Goal: Task Accomplishment & Management: Use online tool/utility

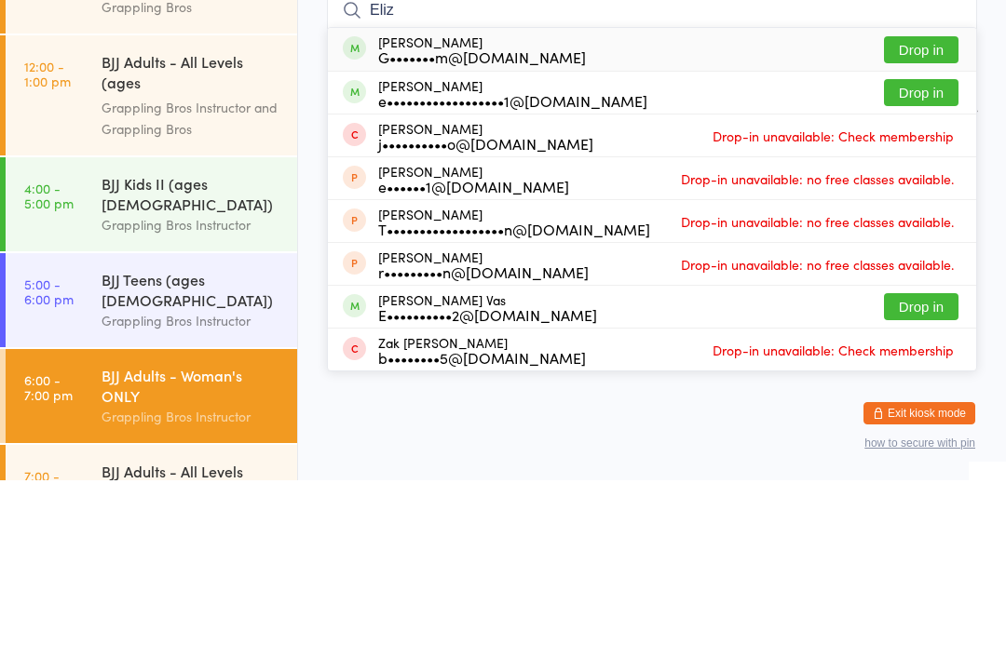
type input "Eliz"
click at [386, 271] on div "e••••••••••••••••••1@[DOMAIN_NAME]" at bounding box center [512, 278] width 269 height 15
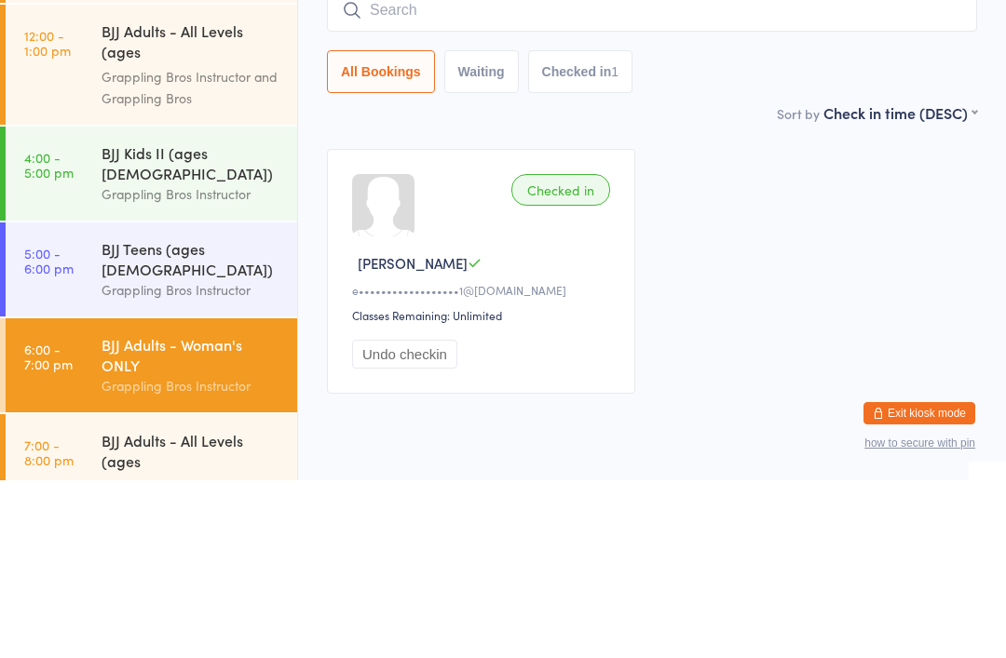
scroll to position [64, 0]
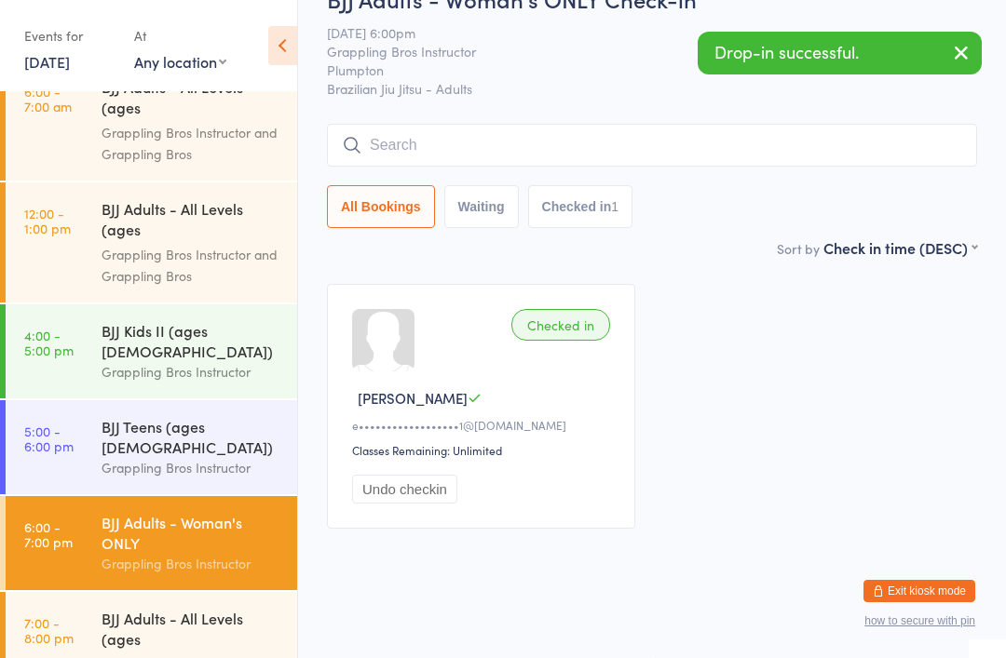
click at [104, 608] on div "BJJ Adults - All Levels (ages [DEMOGRAPHIC_DATA]+)" at bounding box center [192, 631] width 180 height 46
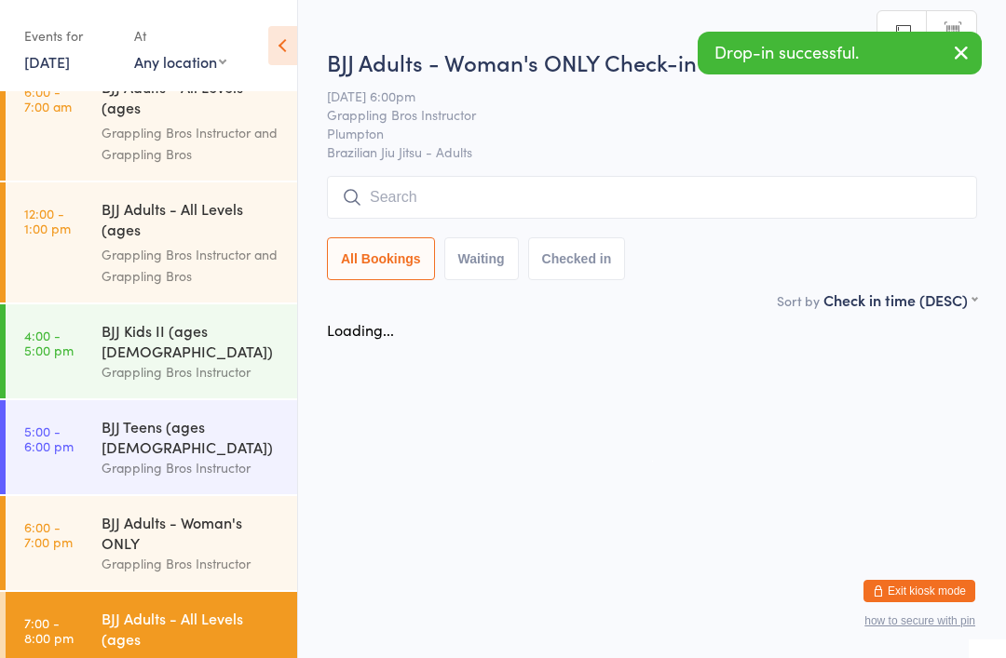
click at [449, 170] on div "BJJ Adults - Woman's ONLY Check-in [DATE] 6:00pm Grappling Bros Instructor Plum…" at bounding box center [652, 168] width 650 height 243
click at [468, 251] on button "Waiting" at bounding box center [481, 258] width 75 height 43
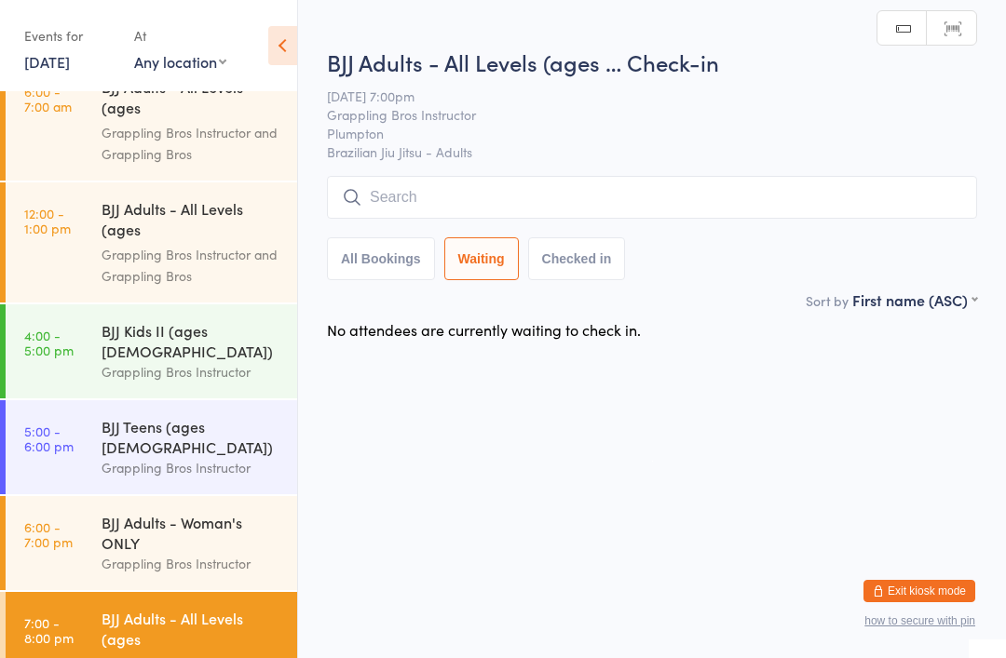
click at [412, 210] on input "search" at bounding box center [652, 197] width 650 height 43
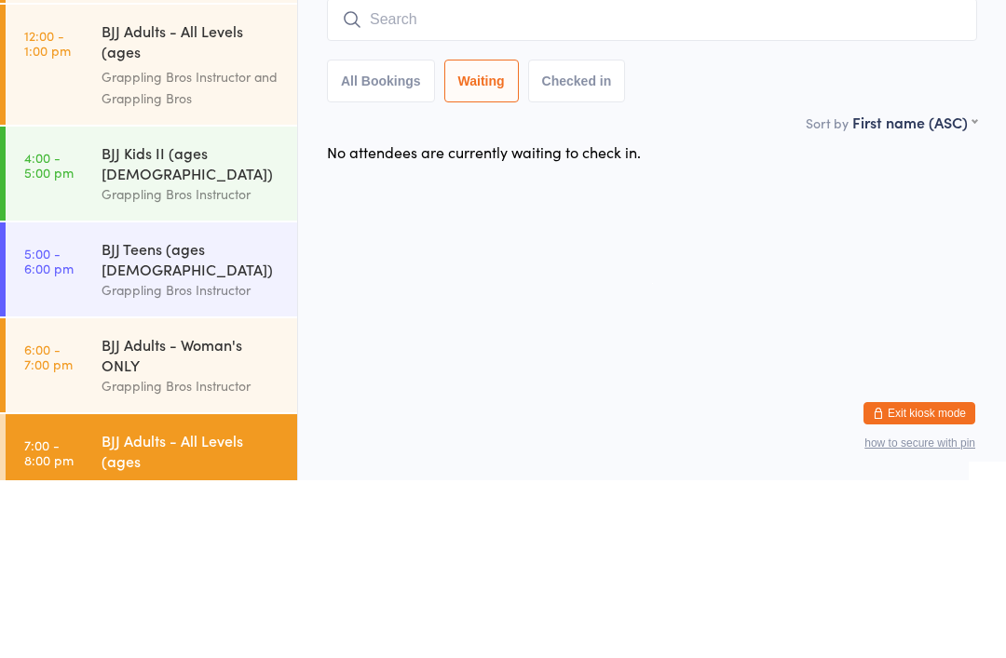
click at [374, 237] on button "All Bookings" at bounding box center [381, 258] width 108 height 43
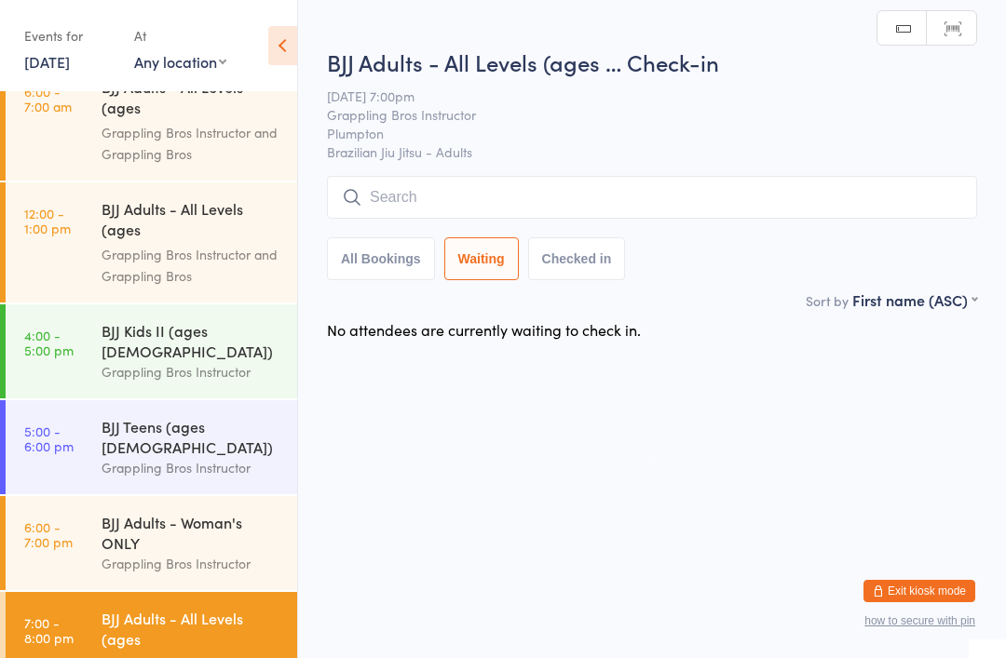
select select "5"
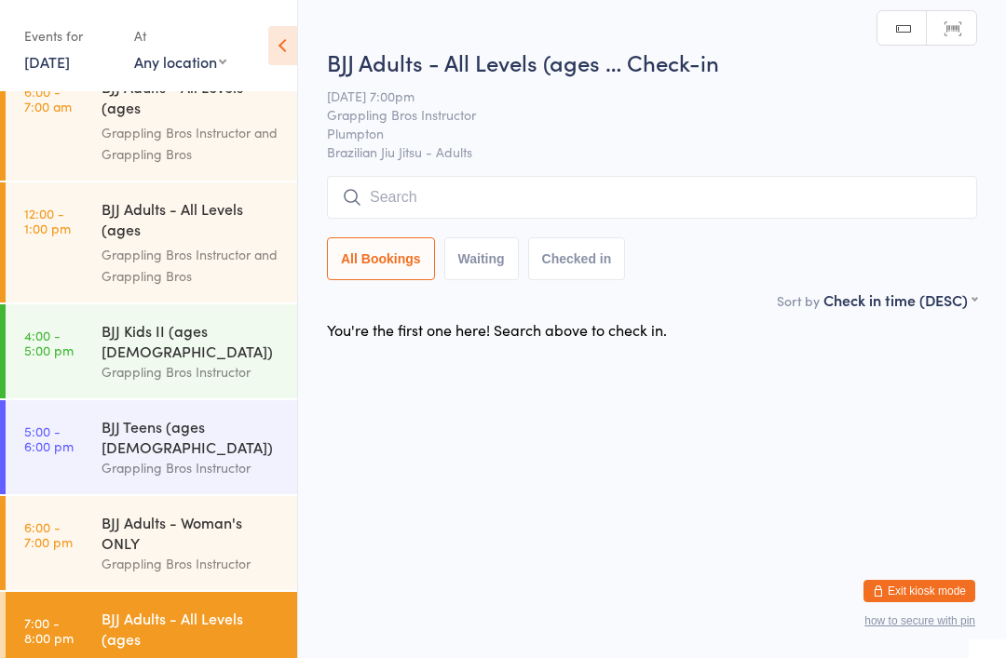
click at [375, 191] on input "search" at bounding box center [652, 197] width 650 height 43
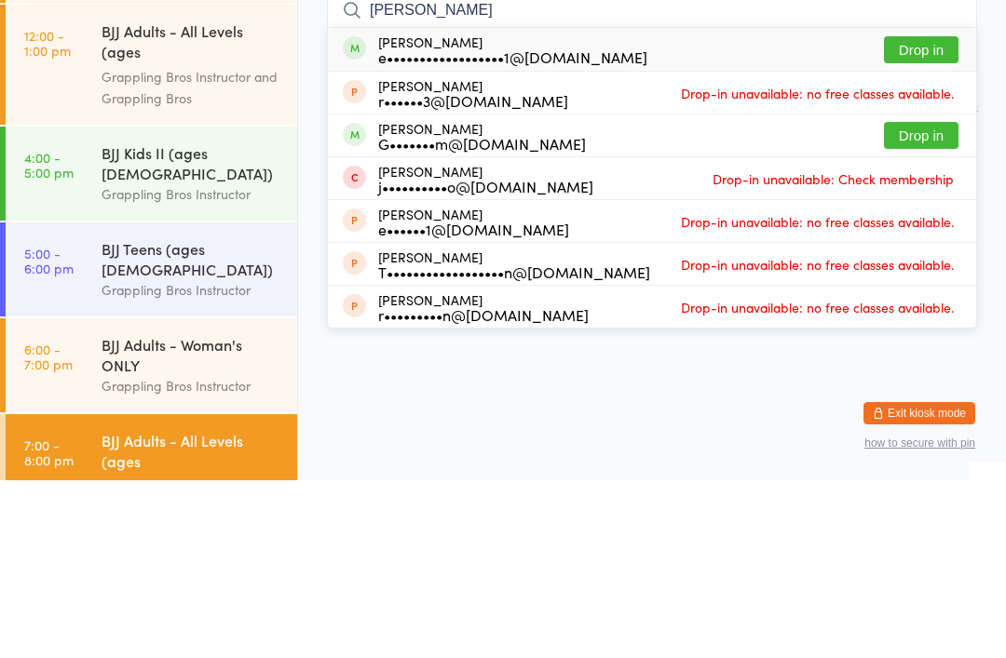
type input "[PERSON_NAME]"
click at [447, 227] on div "e••••••••••••••••••1@[DOMAIN_NAME]" at bounding box center [512, 234] width 269 height 15
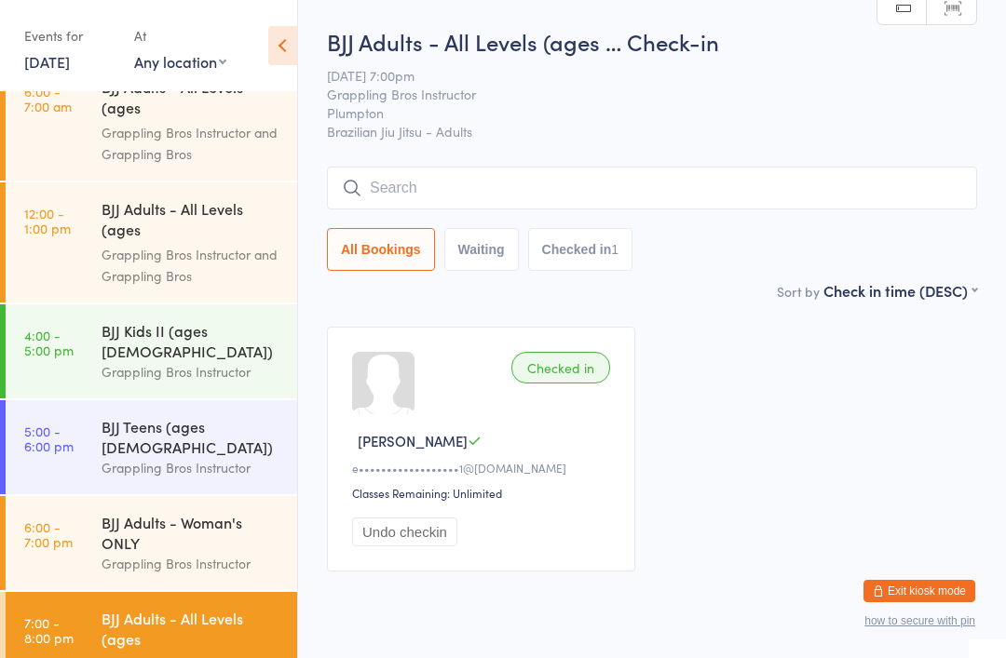
click at [460, 209] on input "search" at bounding box center [652, 188] width 650 height 43
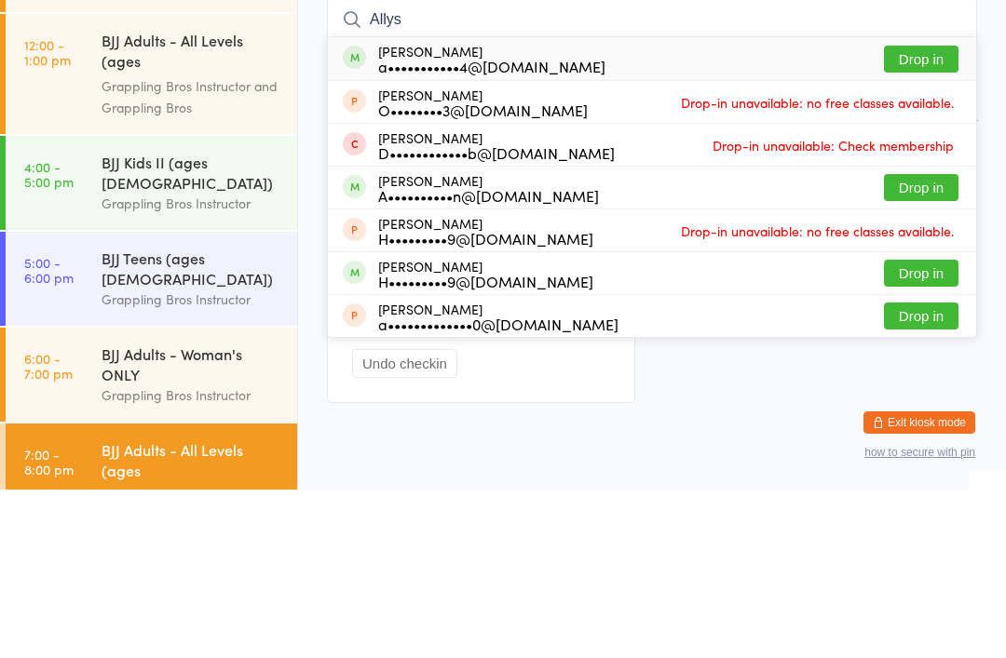
type input "Allys"
click at [927, 214] on button "Drop in" at bounding box center [921, 227] width 75 height 27
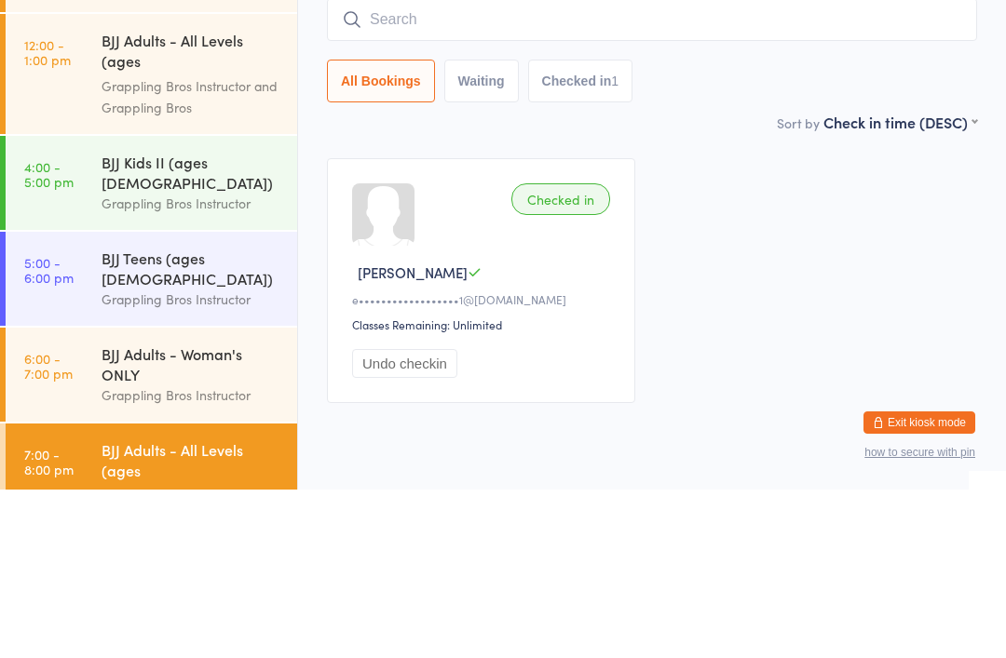
scroll to position [64, 0]
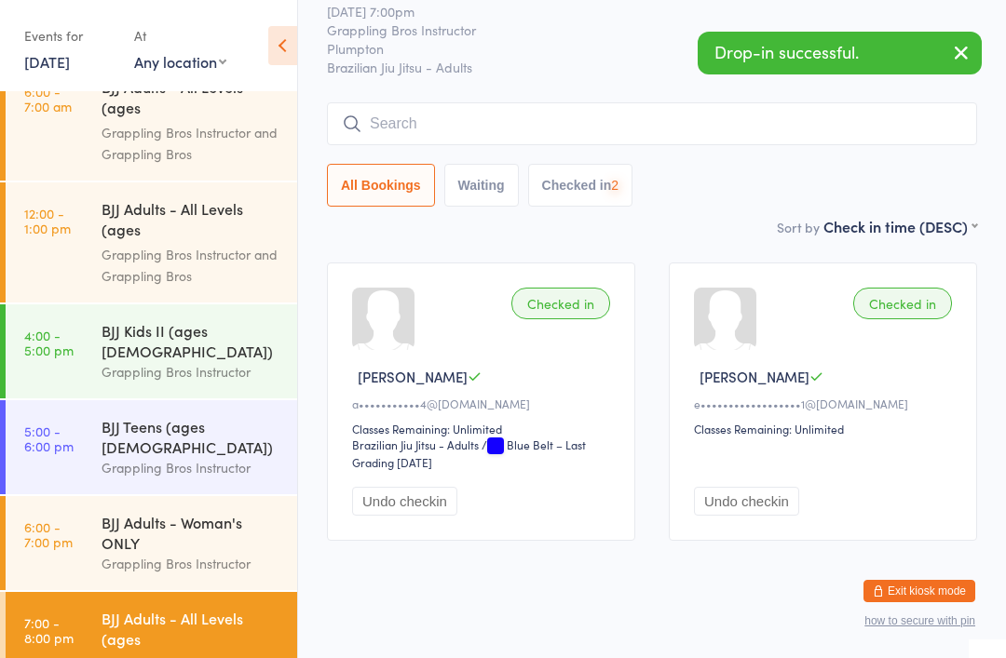
click at [547, 131] on input "search" at bounding box center [652, 123] width 650 height 43
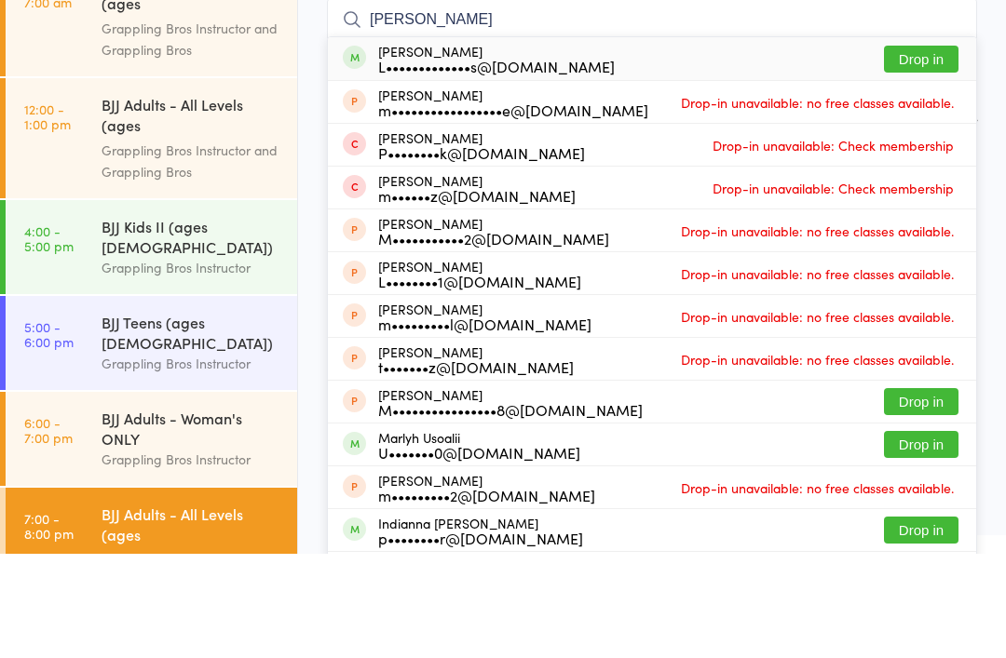
type input "[PERSON_NAME]"
click at [929, 150] on button "Drop in" at bounding box center [921, 163] width 75 height 27
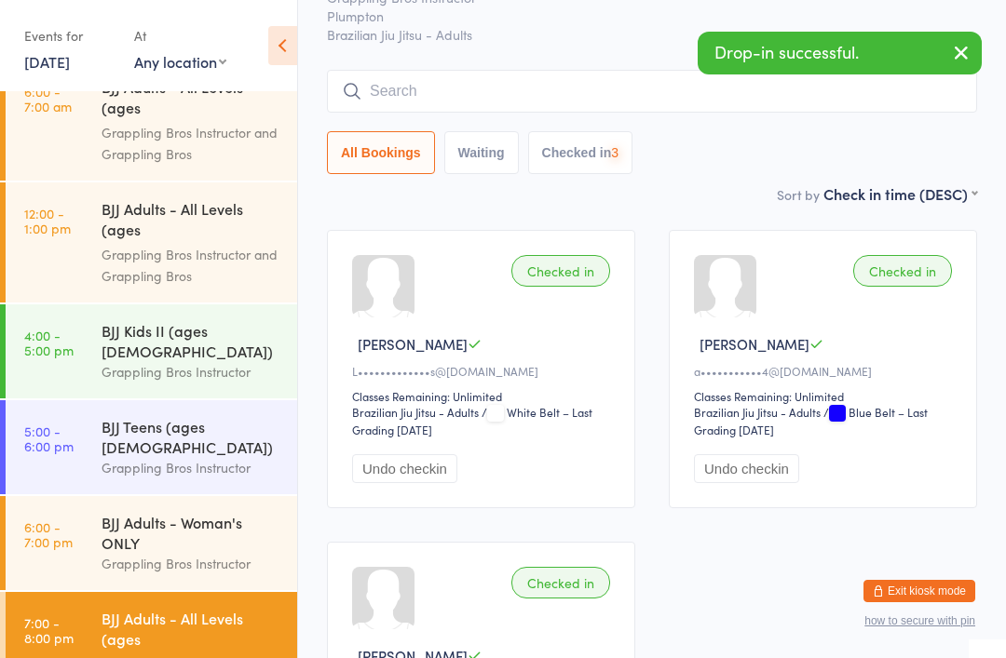
click at [129, 512] on div "BJJ Adults - Woman's ONLY" at bounding box center [192, 532] width 180 height 41
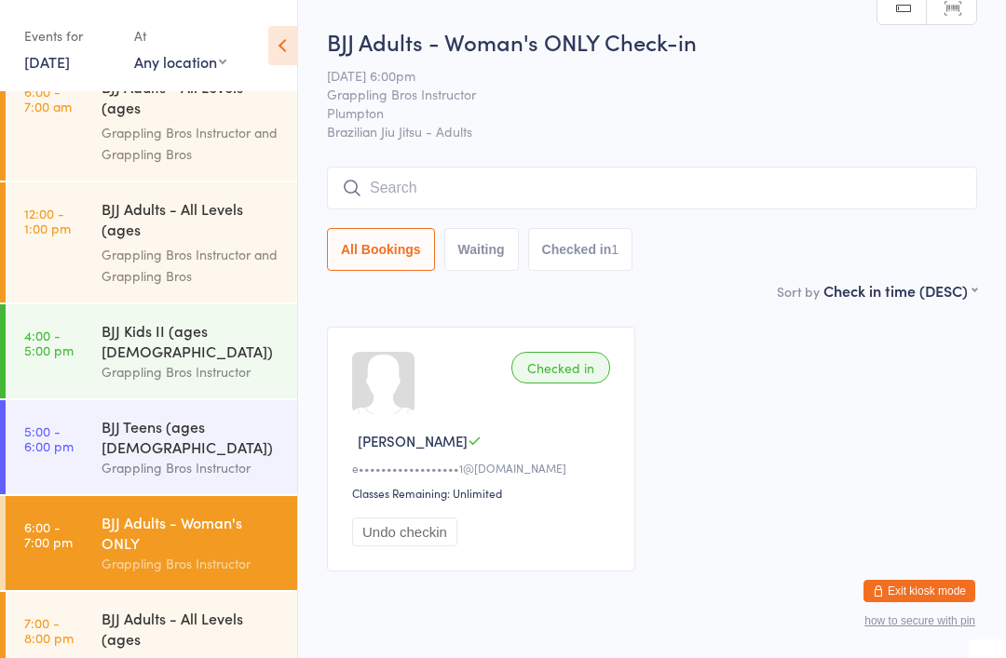
click at [486, 210] on input "search" at bounding box center [652, 188] width 650 height 43
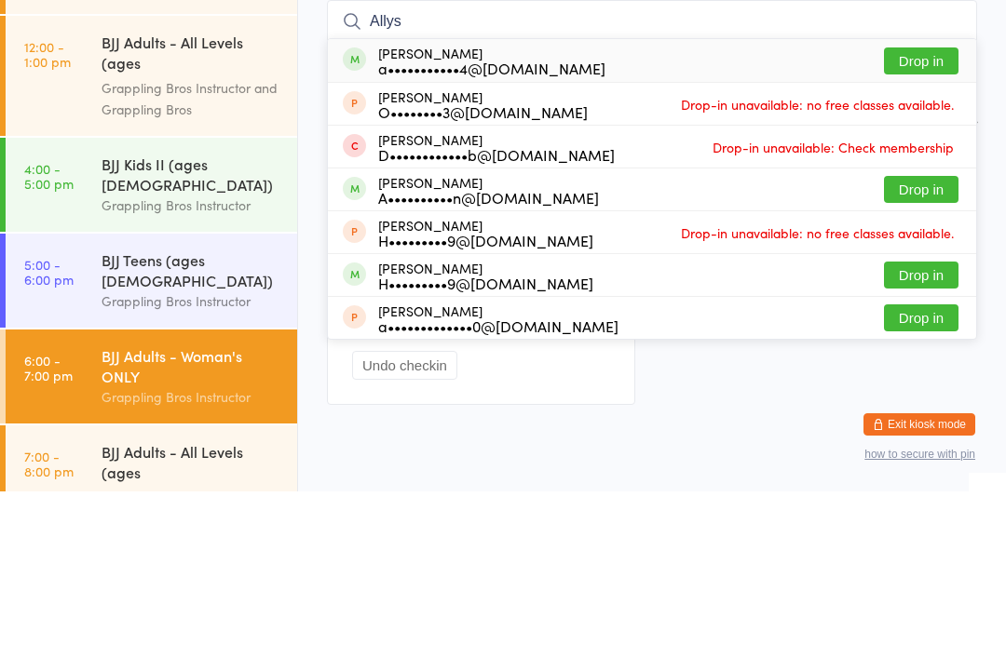
type input "Allys"
click at [931, 214] on button "Drop in" at bounding box center [921, 227] width 75 height 27
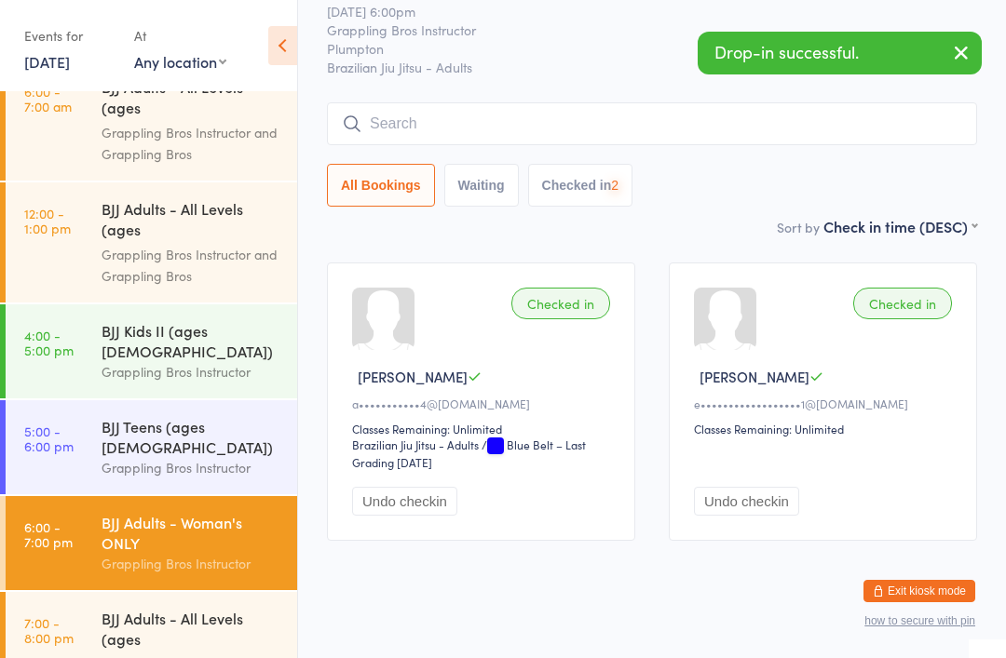
click at [626, 129] on input "search" at bounding box center [652, 123] width 650 height 43
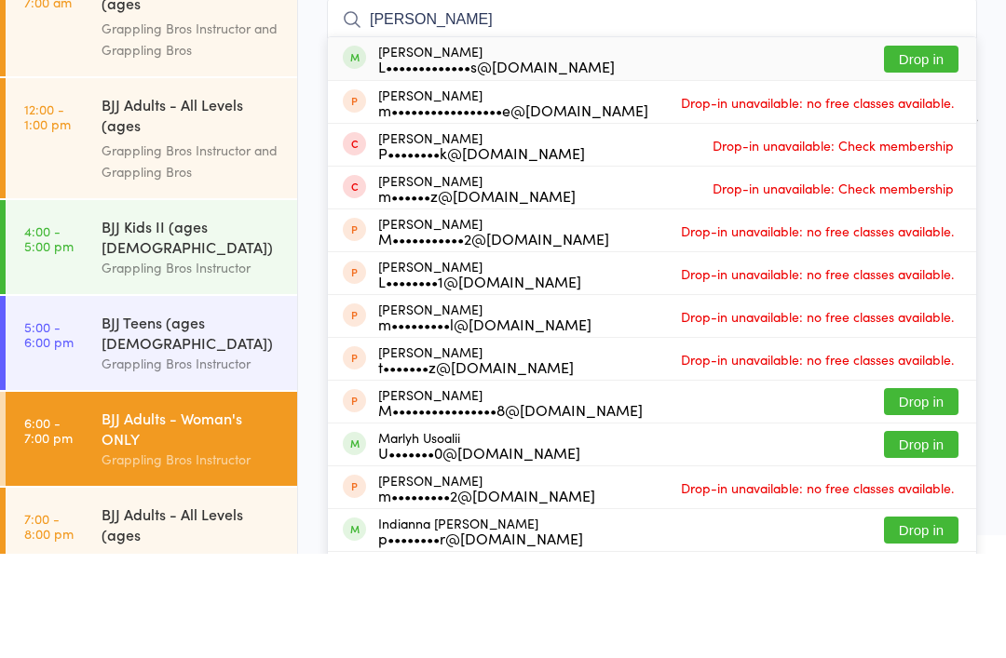
type input "[PERSON_NAME]"
click at [911, 150] on button "Drop in" at bounding box center [921, 163] width 75 height 27
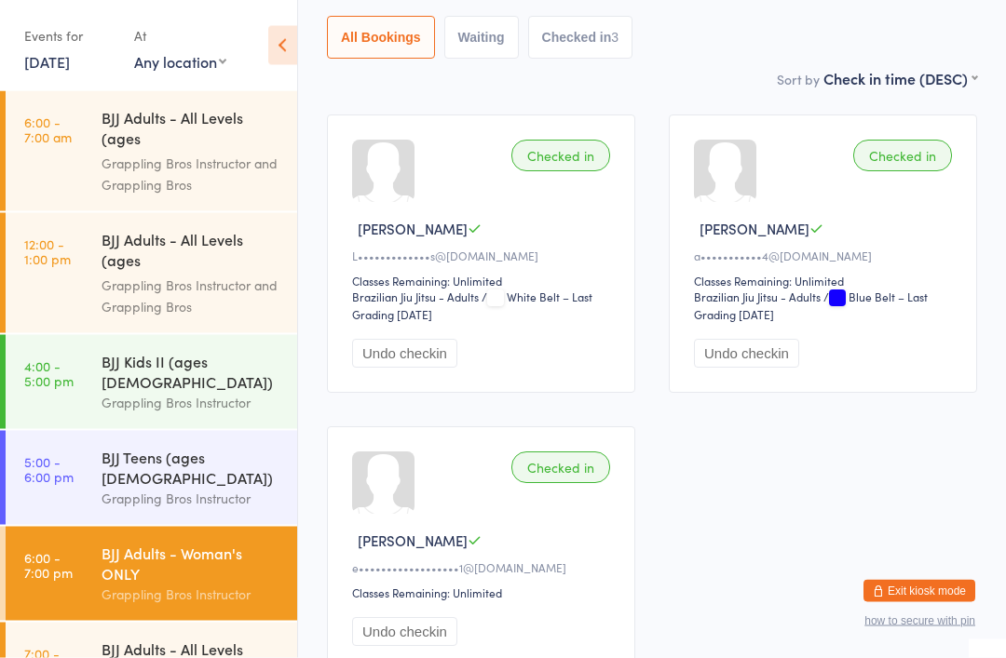
scroll to position [222, 0]
